Goal: Task Accomplishment & Management: Manage account settings

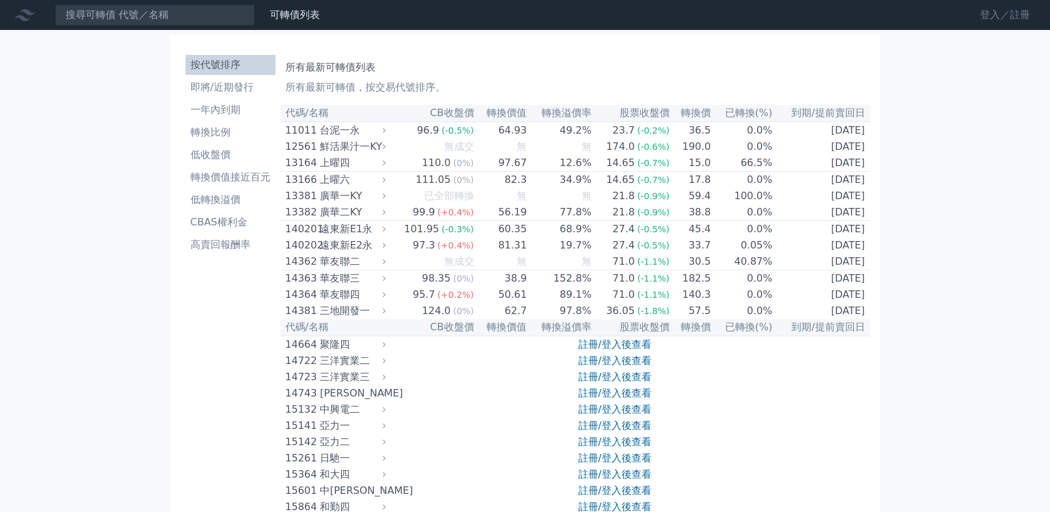
click at [1005, 16] on link "登入／註冊" at bounding box center [1005, 15] width 70 height 20
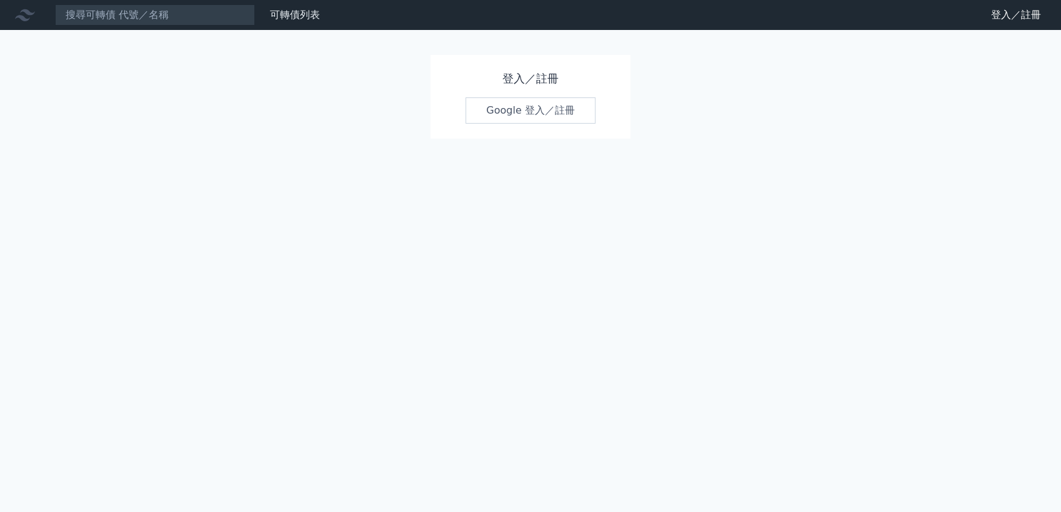
click at [543, 109] on link "Google 登入／註冊" at bounding box center [530, 110] width 130 height 26
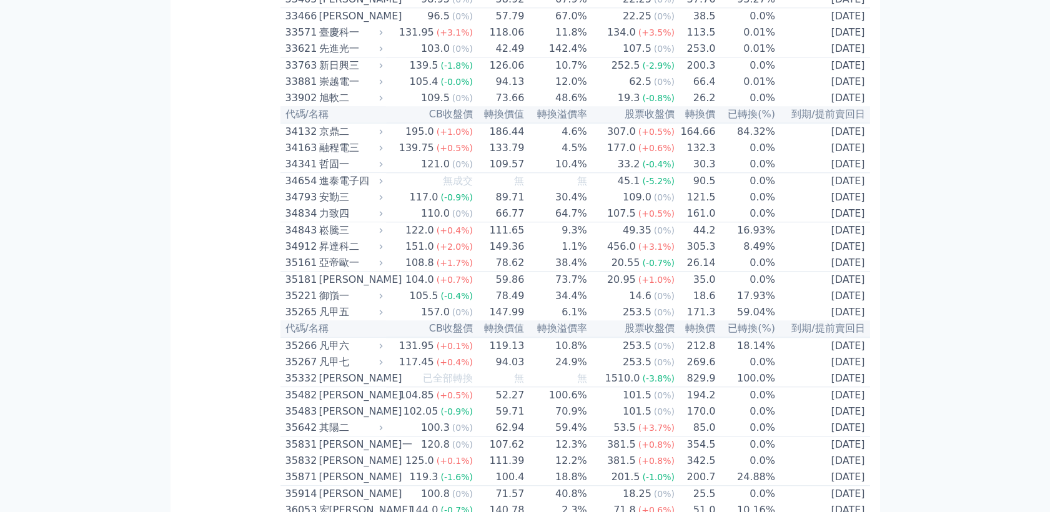
scroll to position [2357, 0]
